Goal: Task Accomplishment & Management: Use online tool/utility

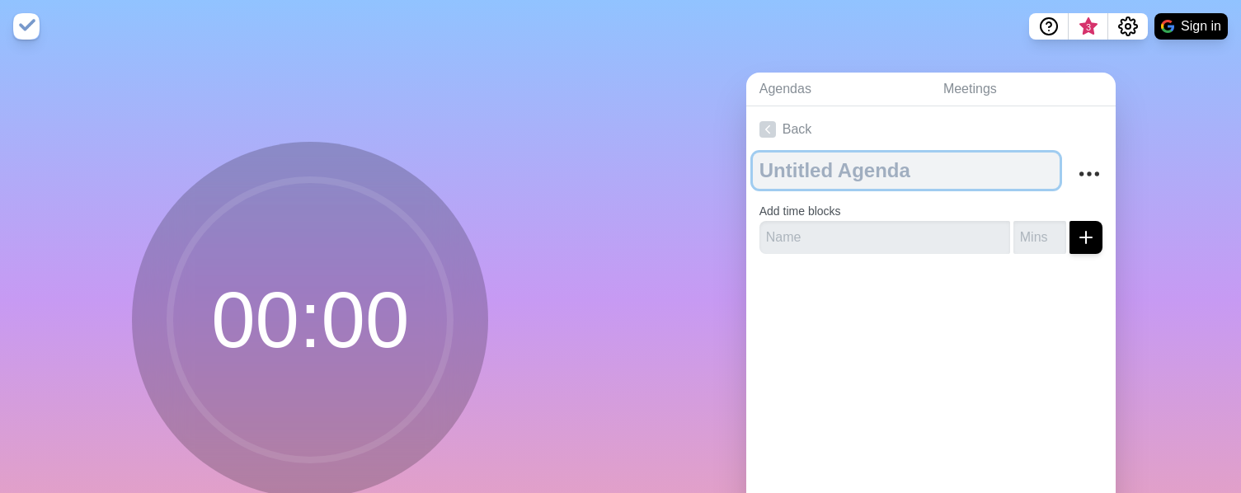
click at [848, 159] on textarea at bounding box center [906, 171] width 307 height 36
type textarea "Test #1"
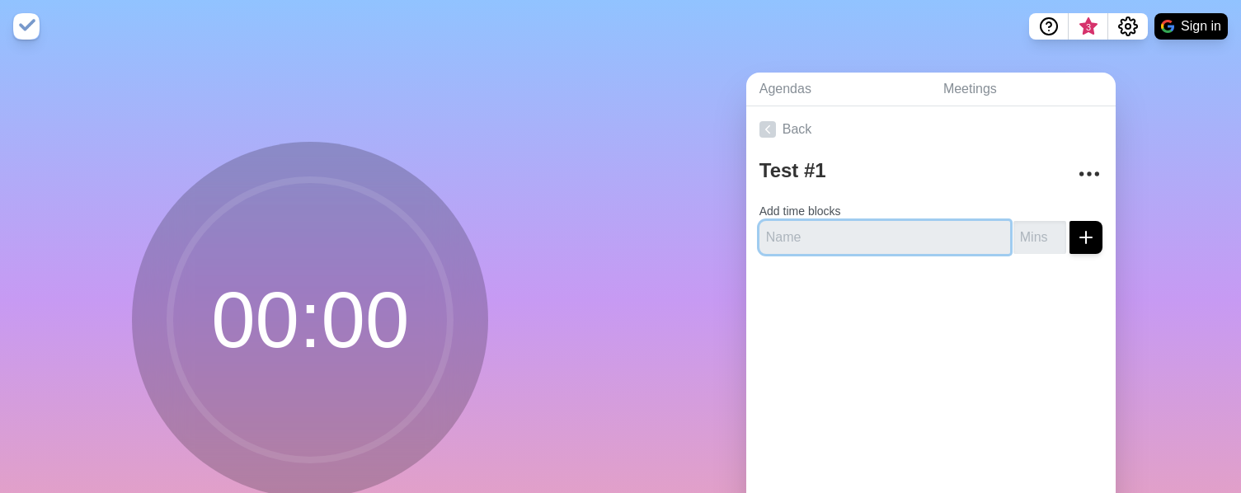
click at [859, 228] on input "text" at bounding box center [884, 237] width 251 height 33
type input "[DOMAIN_NAME]"
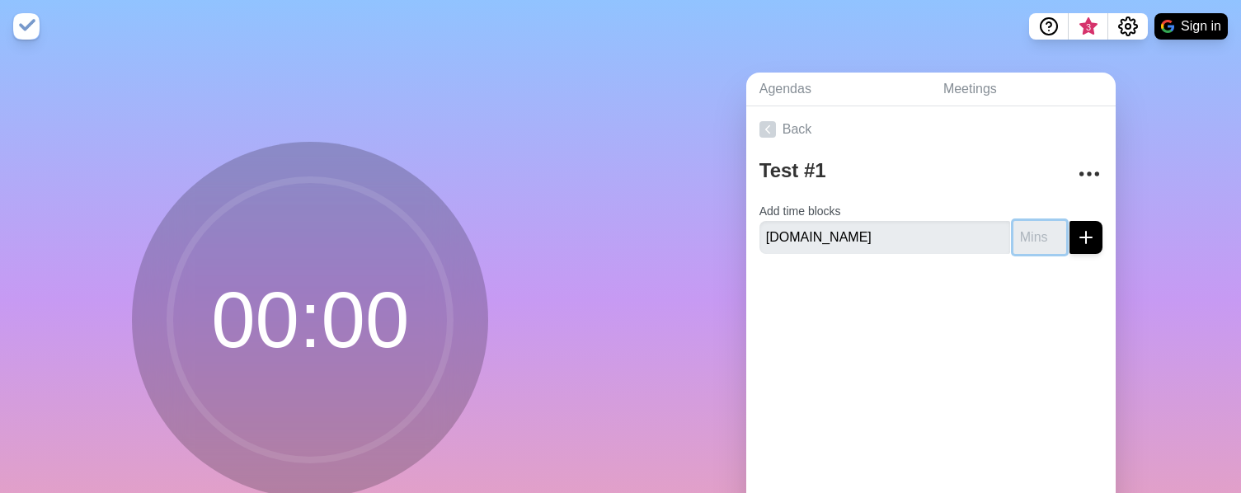
click at [1027, 224] on input "number" at bounding box center [1039, 237] width 53 height 33
type input "10"
click at [1082, 242] on button "submit" at bounding box center [1085, 237] width 33 height 33
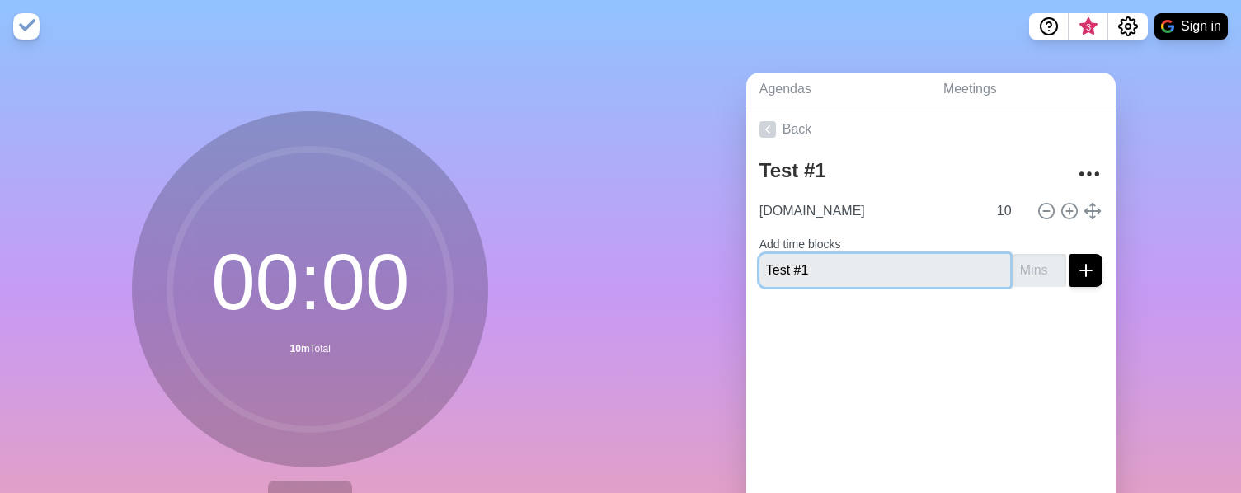
type input "Test #1"
click at [1022, 275] on input "number" at bounding box center [1039, 270] width 53 height 33
type input "30"
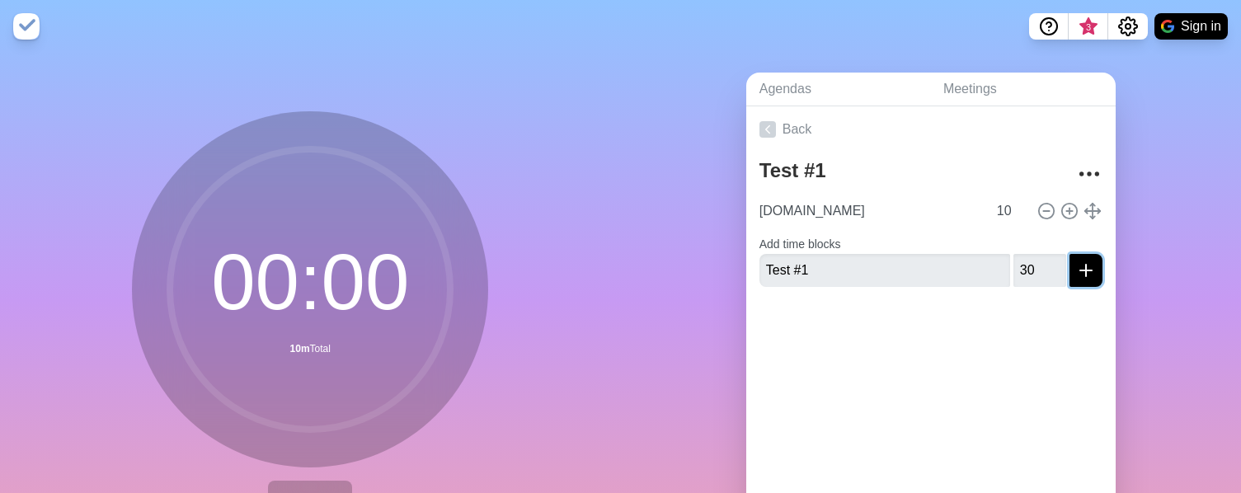
click at [1076, 276] on icon "submit" at bounding box center [1086, 271] width 20 height 20
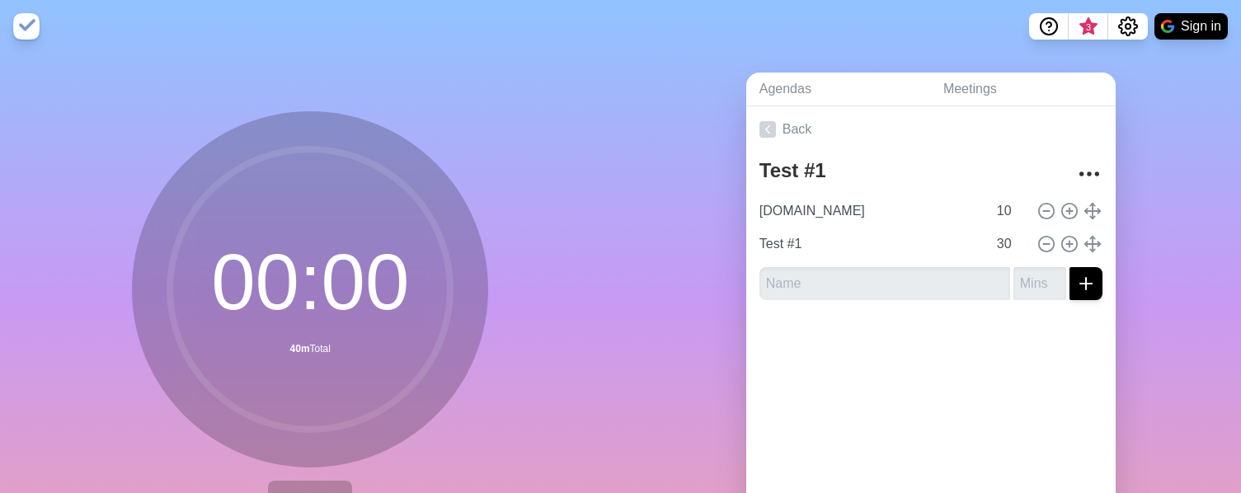
click at [946, 401] on div "Back Test #1 [DOMAIN_NAME] 10 Test #1 30" at bounding box center [930, 336] width 369 height 461
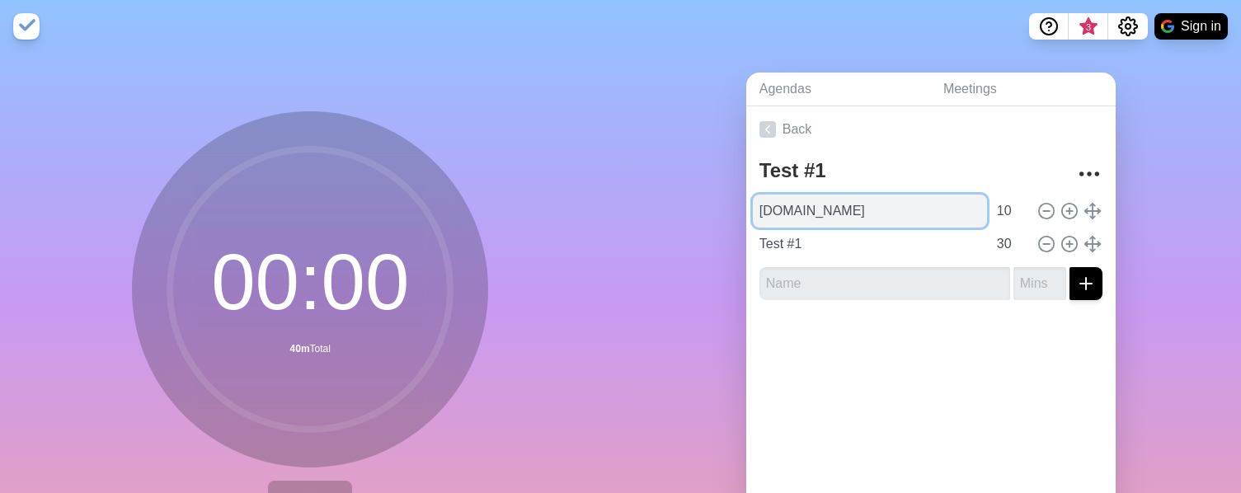
click at [834, 218] on input "[DOMAIN_NAME]" at bounding box center [870, 211] width 234 height 33
type input "[DOMAIN_NAME][URL] notes"
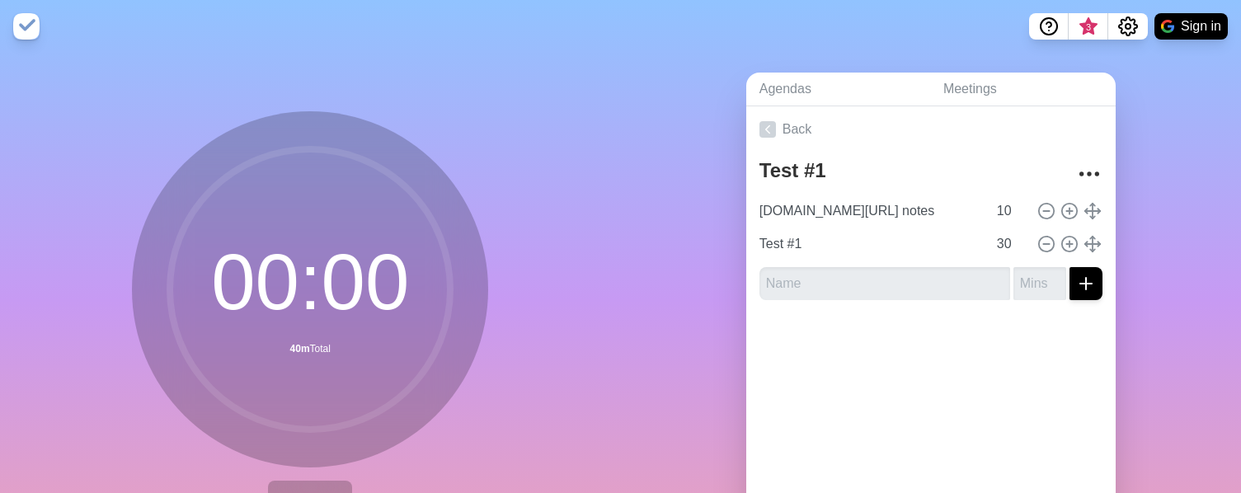
click at [918, 360] on div at bounding box center [930, 346] width 369 height 66
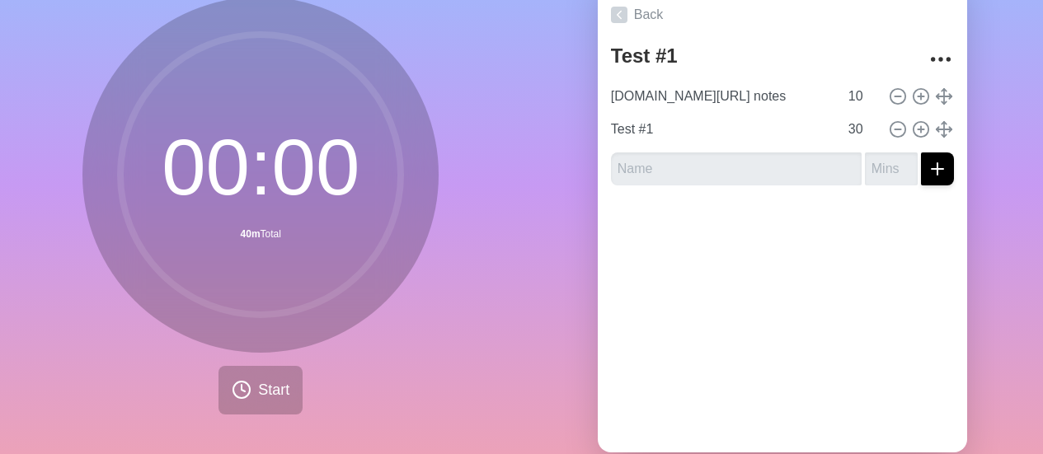
scroll to position [158, 0]
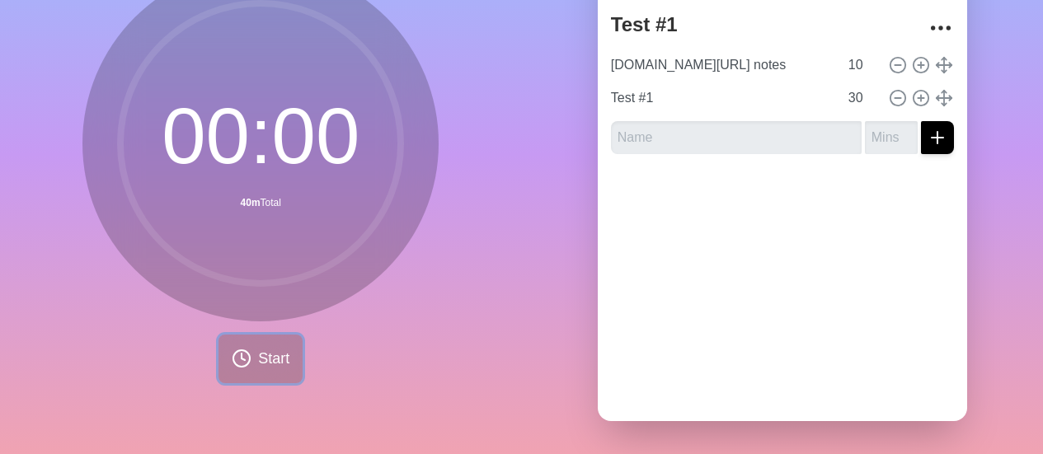
click at [272, 348] on span "Start" at bounding box center [273, 359] width 31 height 22
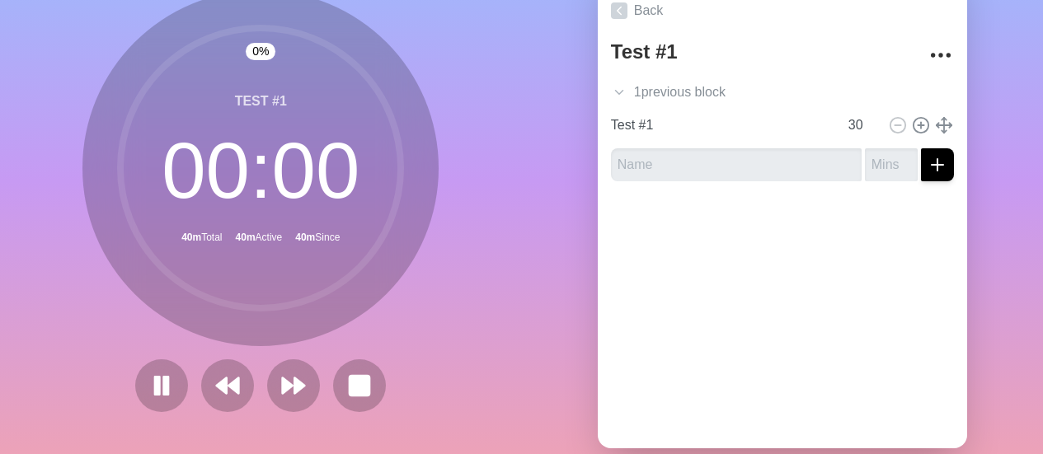
scroll to position [120, 0]
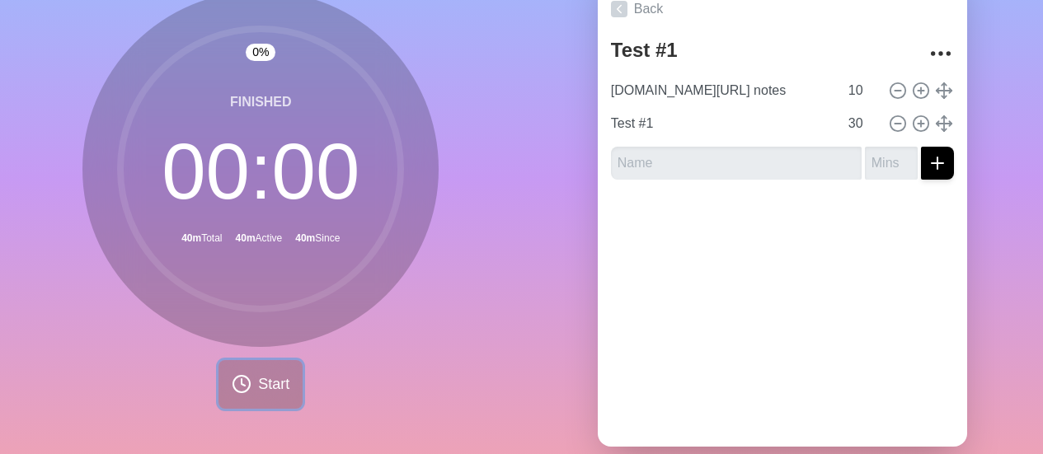
click at [258, 365] on button "Start" at bounding box center [260, 384] width 84 height 49
click at [246, 364] on button "Start" at bounding box center [260, 384] width 84 height 49
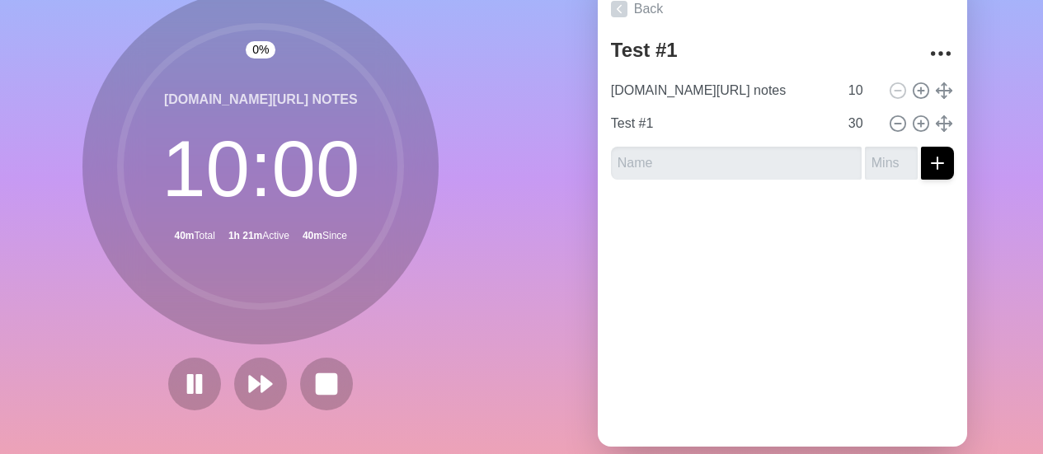
scroll to position [119, 0]
